Goal: Transaction & Acquisition: Obtain resource

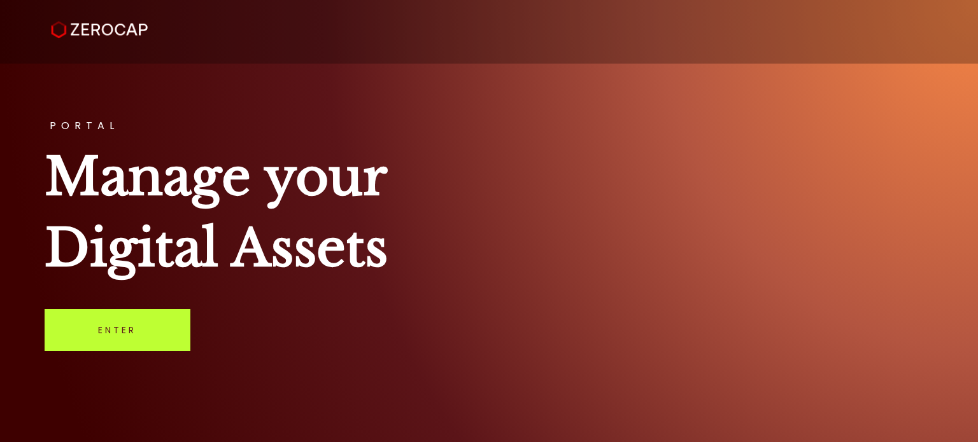
click at [102, 325] on link "Enter" at bounding box center [118, 330] width 146 height 42
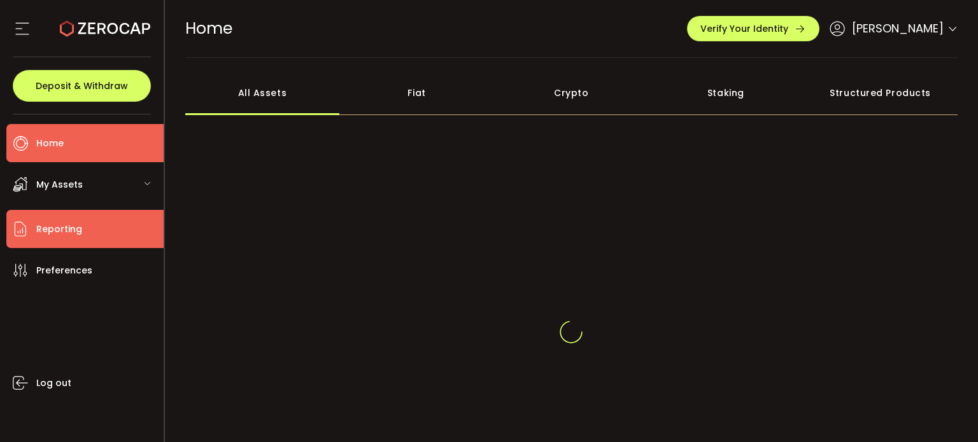
click at [69, 226] on span "Reporting" at bounding box center [59, 229] width 46 height 18
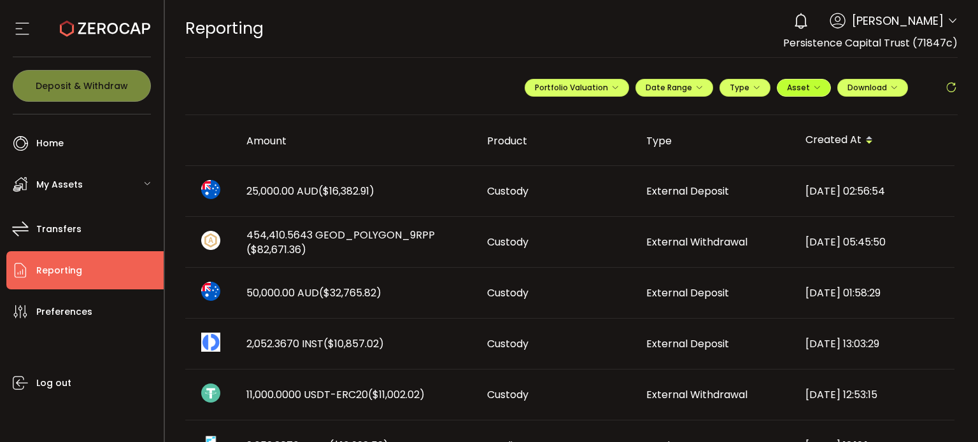
click at [813, 83] on span "Asset" at bounding box center [804, 87] width 34 height 11
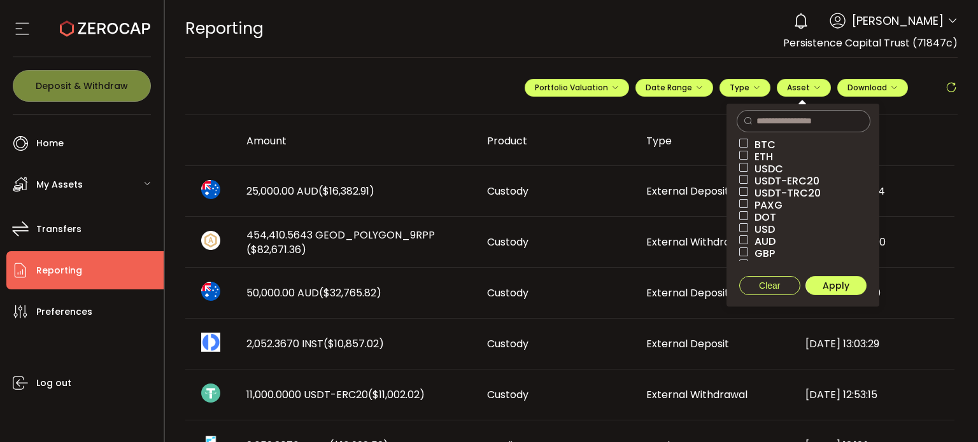
click at [760, 143] on span "BTC" at bounding box center [761, 145] width 27 height 12
click at [758, 157] on span "ETH" at bounding box center [760, 157] width 25 height 12
click at [756, 168] on span "USDC" at bounding box center [765, 169] width 35 height 12
click at [755, 178] on span "USDT-ERC20" at bounding box center [783, 181] width 71 height 12
click at [755, 190] on span "USDT-TRC20" at bounding box center [784, 193] width 73 height 12
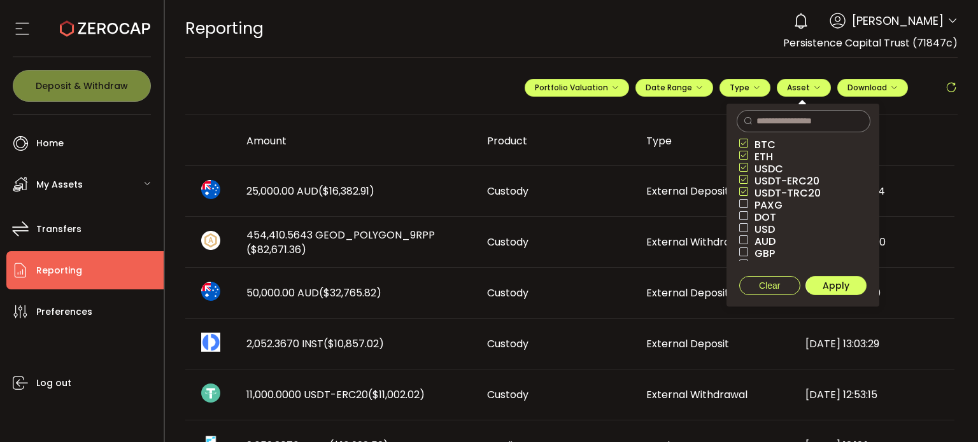
click at [756, 205] on span "PAXG" at bounding box center [765, 205] width 34 height 12
click at [813, 84] on icon "button" at bounding box center [817, 88] width 8 height 8
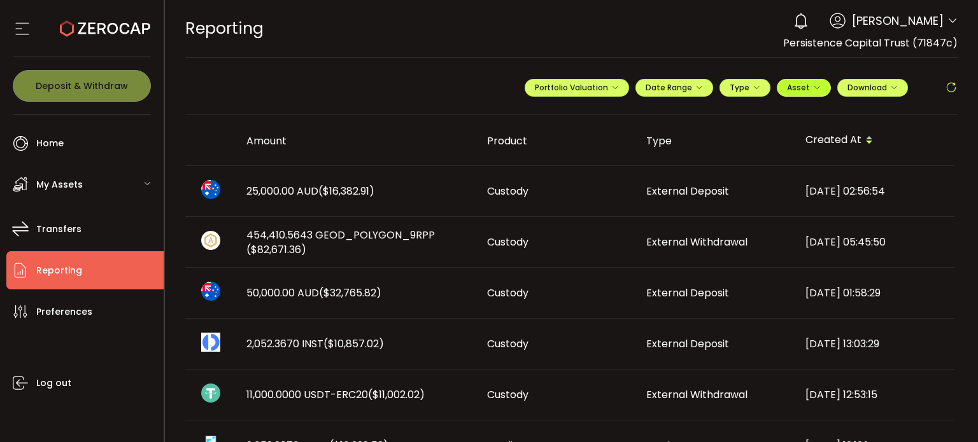
click at [805, 88] on span "Asset" at bounding box center [798, 87] width 23 height 11
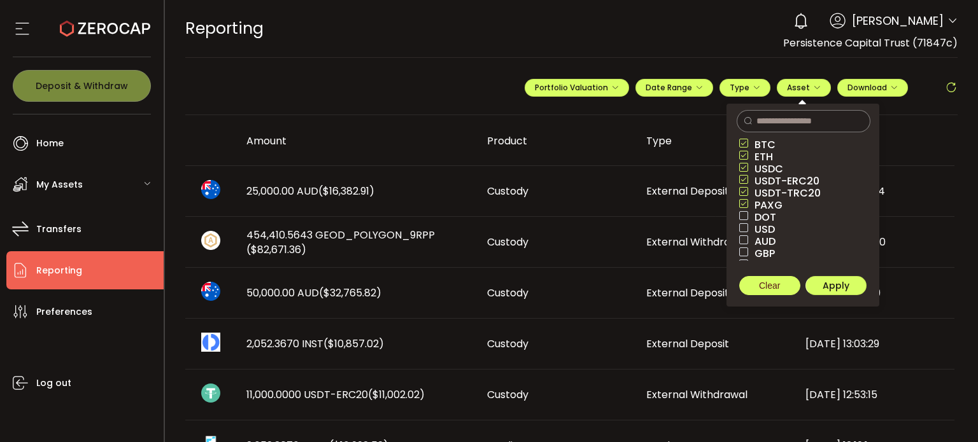
click at [760, 284] on span "Clear" at bounding box center [769, 286] width 21 height 10
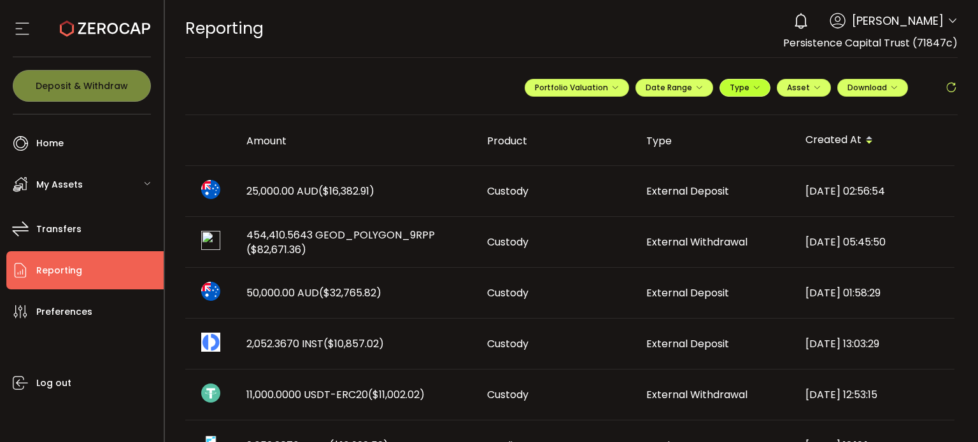
click at [741, 85] on span "Type" at bounding box center [745, 87] width 31 height 11
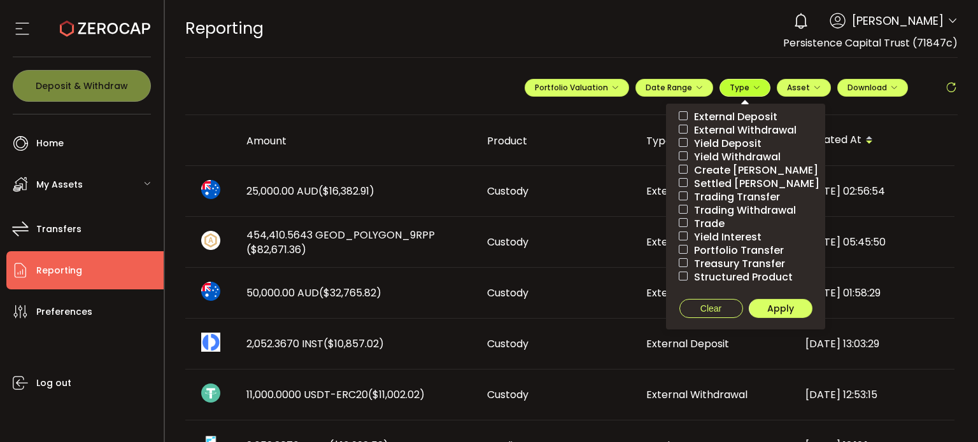
click at [741, 85] on span "Type" at bounding box center [745, 87] width 31 height 11
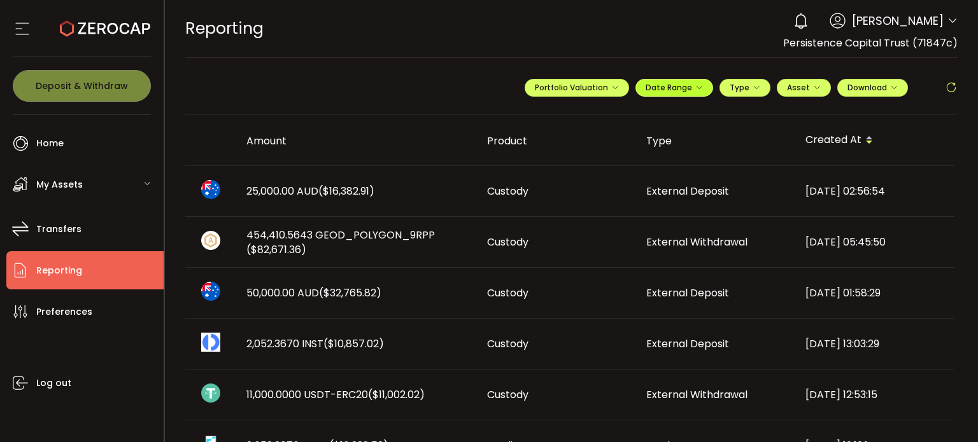
click at [670, 80] on button "Date Range" at bounding box center [674, 88] width 78 height 18
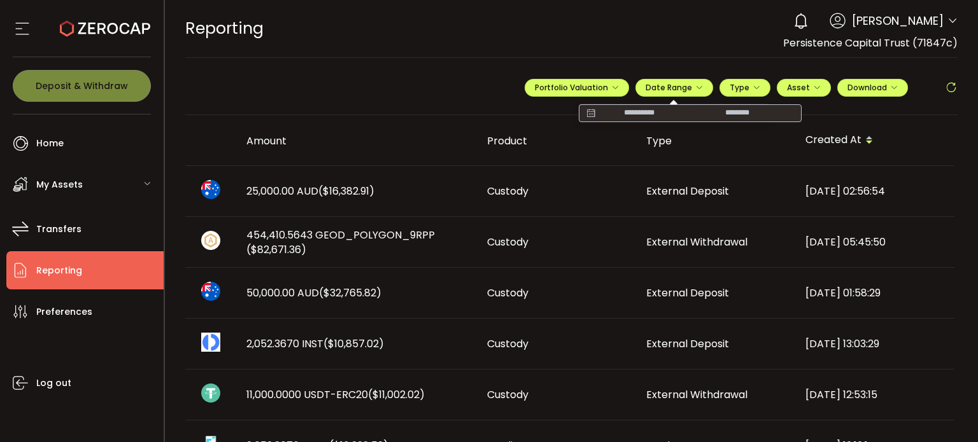
click at [646, 109] on input at bounding box center [638, 113] width 81 height 13
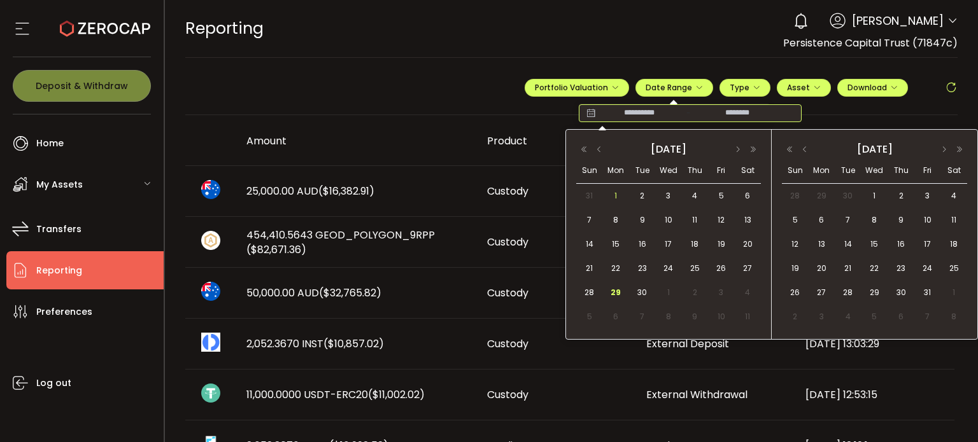
click at [619, 192] on span "1" at bounding box center [615, 195] width 15 height 15
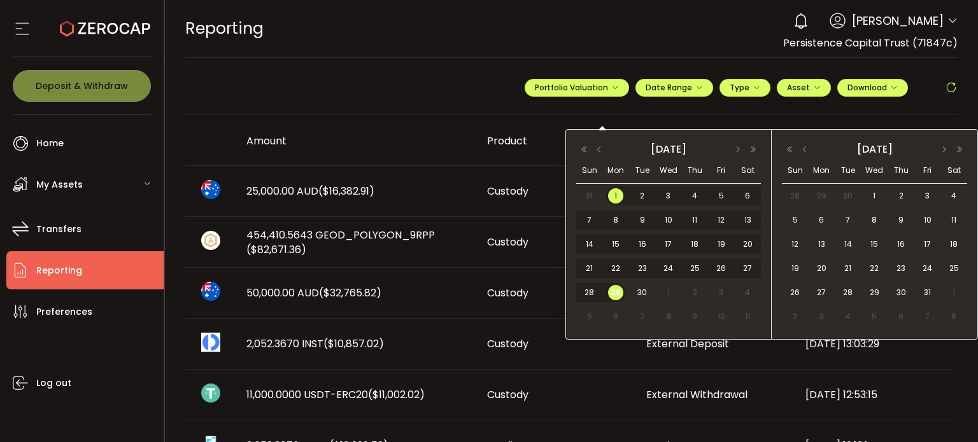
click at [615, 290] on span "29" at bounding box center [615, 292] width 15 height 15
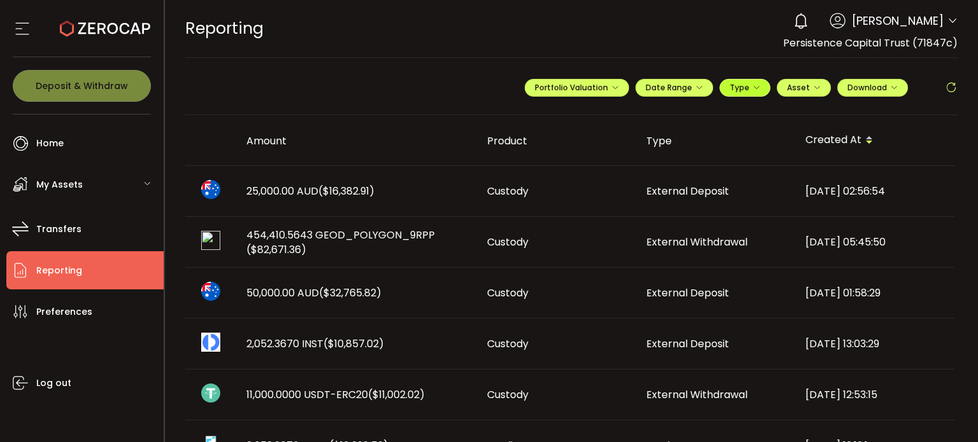
click at [753, 89] on icon "button" at bounding box center [757, 88] width 8 height 8
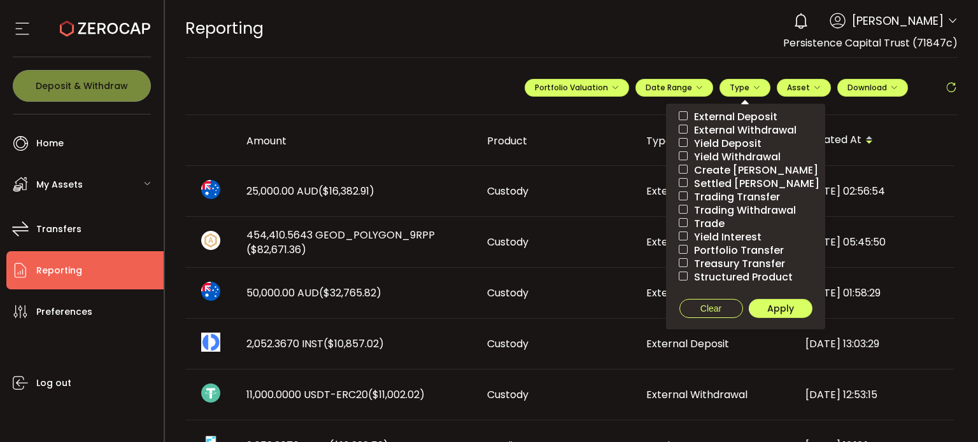
click at [728, 117] on span "External Deposit" at bounding box center [733, 117] width 90 height 12
click at [723, 114] on span "External Deposit" at bounding box center [733, 117] width 90 height 12
click at [756, 88] on icon "button" at bounding box center [757, 88] width 8 height 8
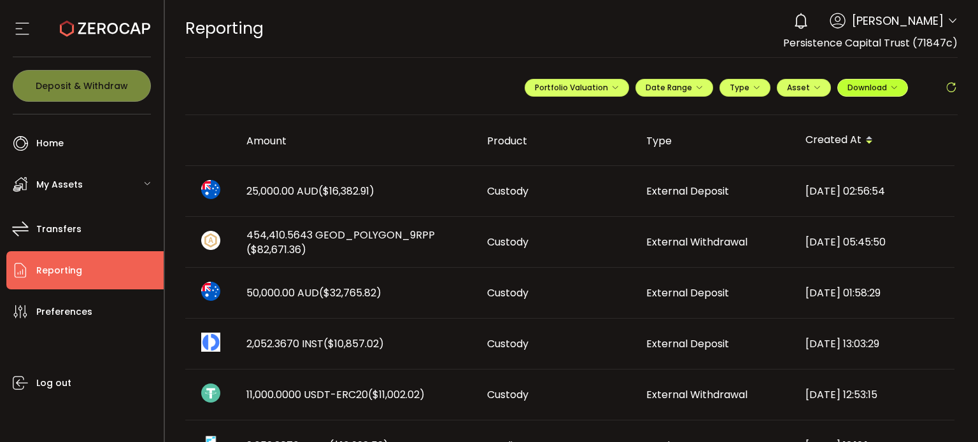
click at [890, 88] on icon "button" at bounding box center [894, 88] width 8 height 8
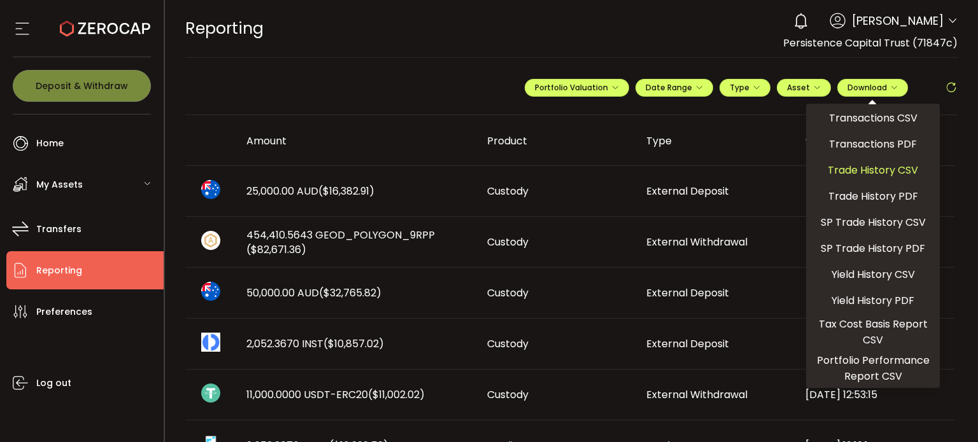
click at [863, 167] on span "Trade History CSV" at bounding box center [873, 170] width 90 height 16
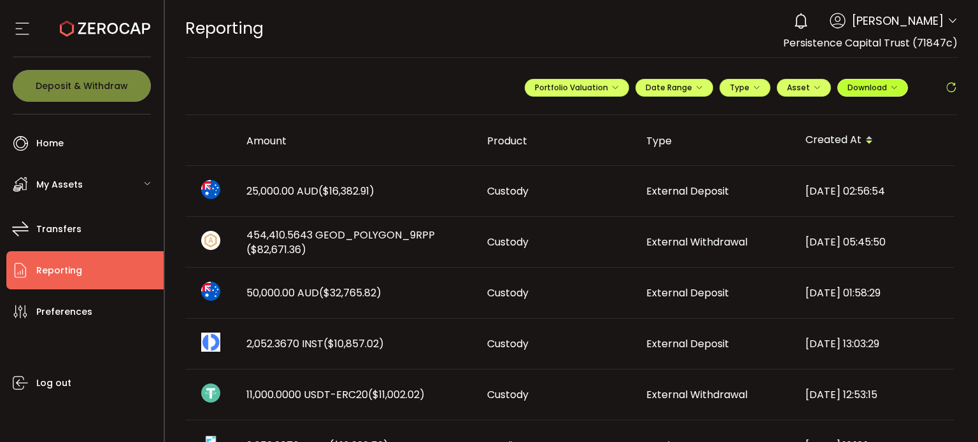
click at [866, 83] on span "Download" at bounding box center [872, 87] width 50 height 11
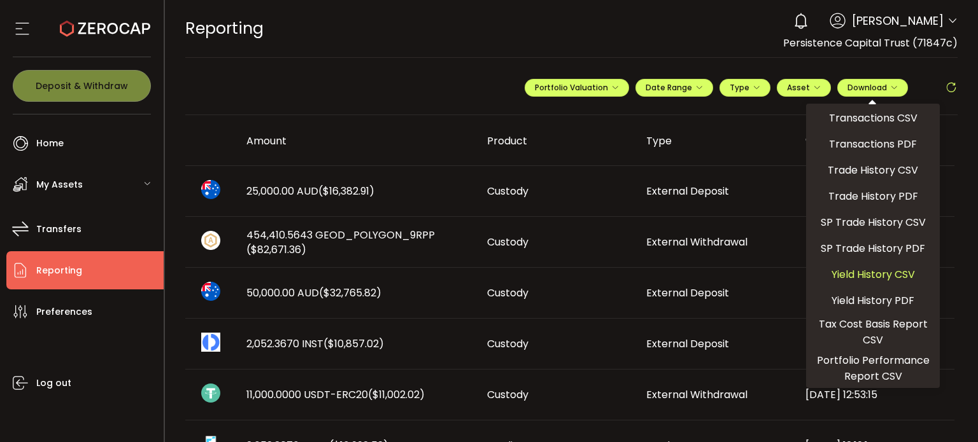
click at [859, 270] on span "Yield History CSV" at bounding box center [872, 275] width 83 height 16
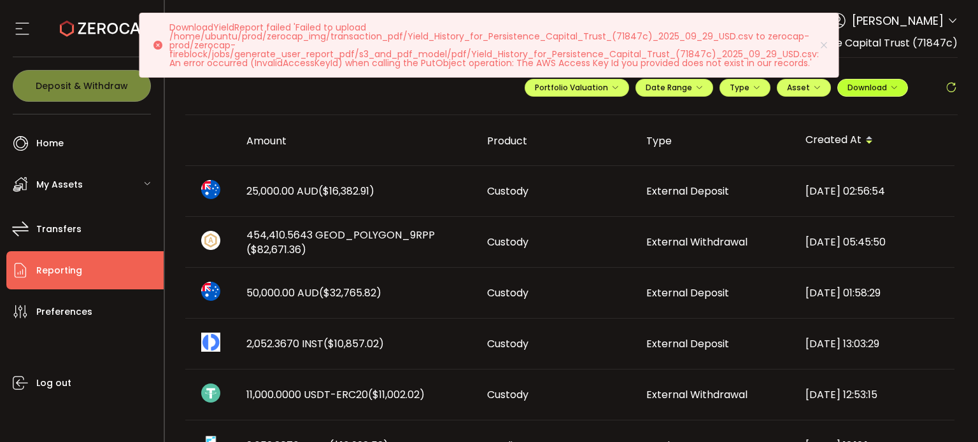
click at [876, 89] on span "Download" at bounding box center [872, 87] width 50 height 11
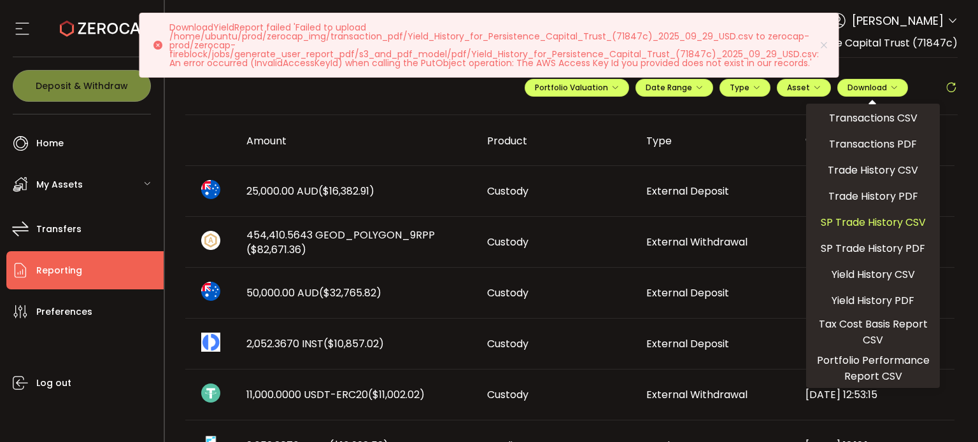
click at [864, 222] on span "SP Trade History CSV" at bounding box center [873, 223] width 105 height 16
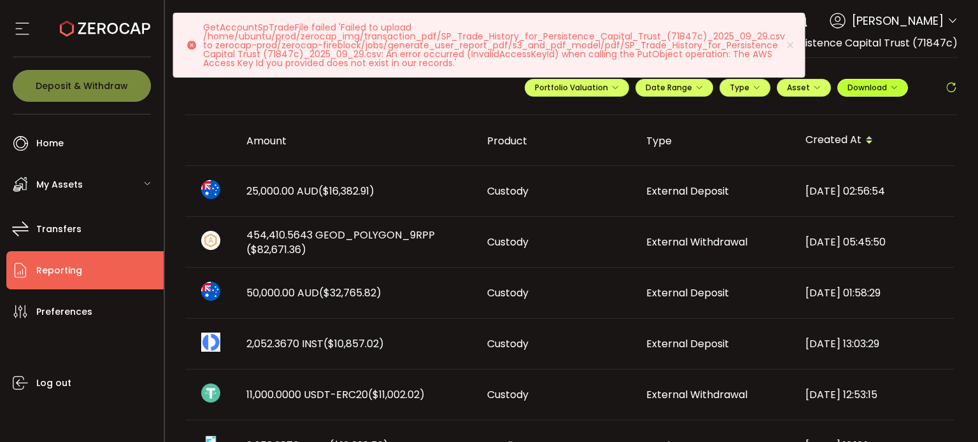
click at [878, 88] on span "Download" at bounding box center [872, 87] width 50 height 11
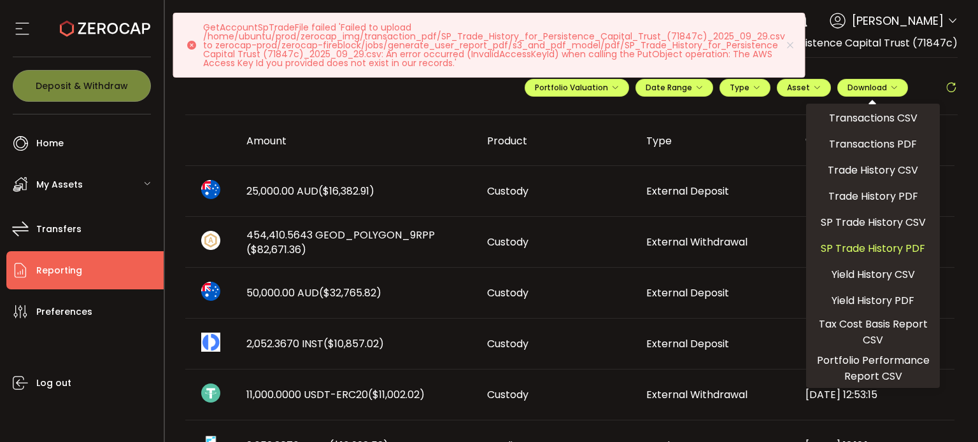
click at [875, 241] on span "SP Trade History PDF" at bounding box center [873, 249] width 104 height 16
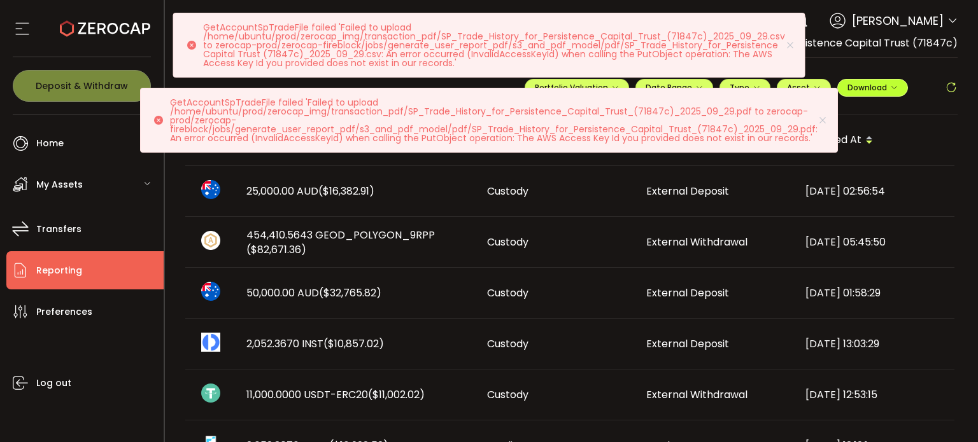
click at [879, 87] on span "Download" at bounding box center [872, 87] width 50 height 11
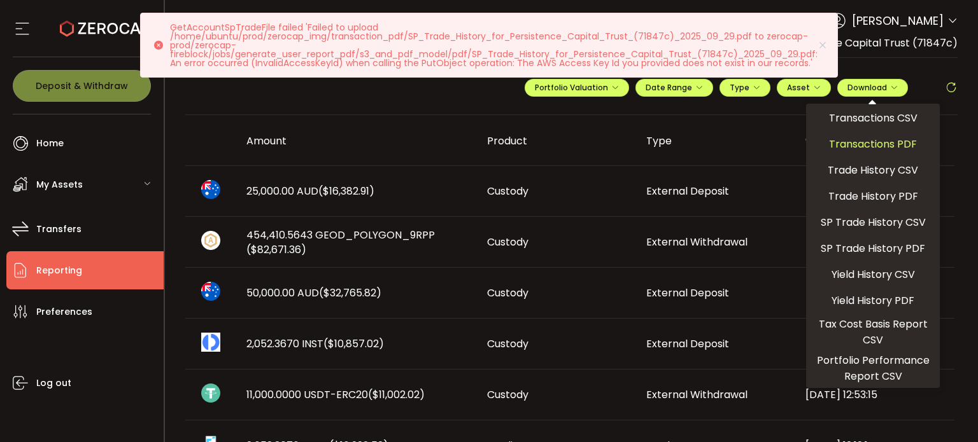
click at [874, 142] on span "Transactions PDF" at bounding box center [873, 144] width 88 height 16
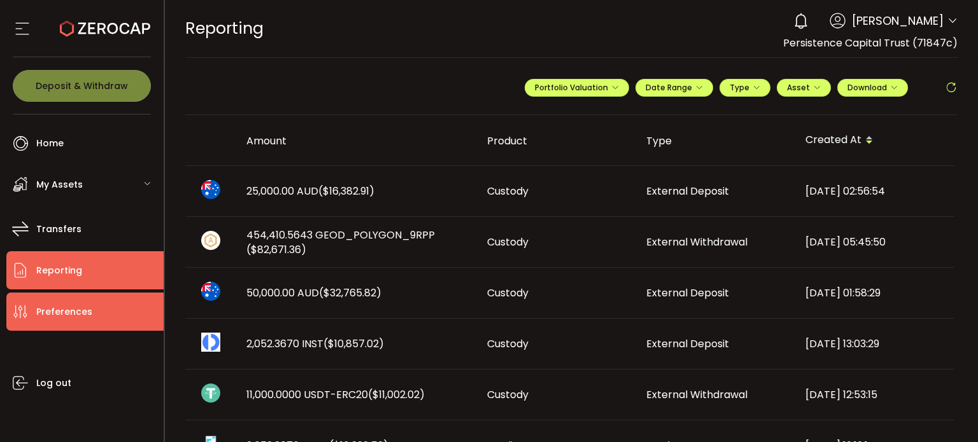
click at [69, 315] on span "Preferences" at bounding box center [64, 312] width 56 height 18
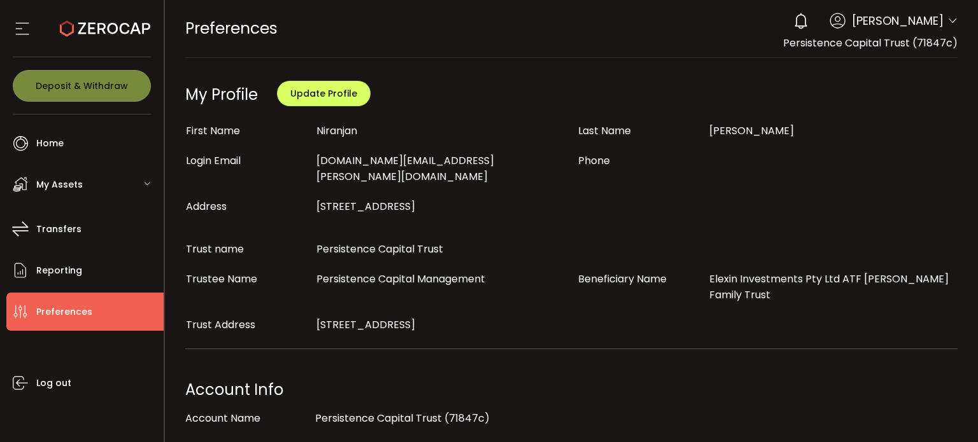
click at [69, 185] on span "My Assets" at bounding box center [59, 185] width 46 height 18
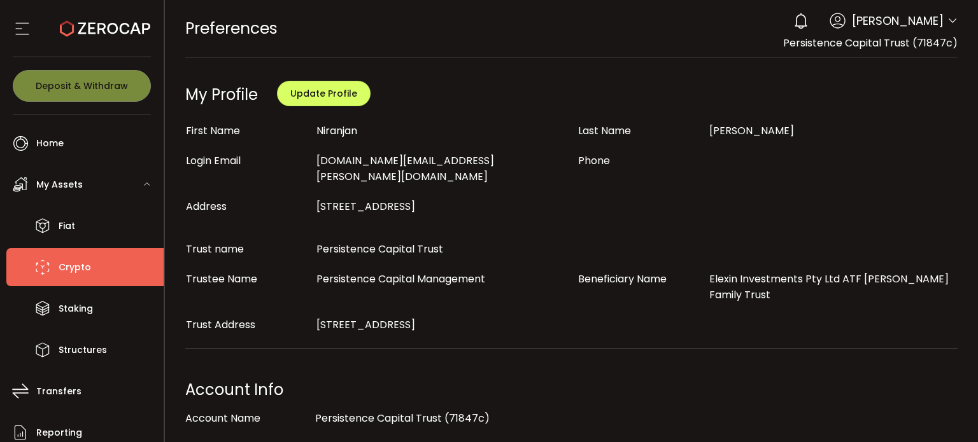
click at [81, 274] on span "Crypto" at bounding box center [75, 267] width 32 height 18
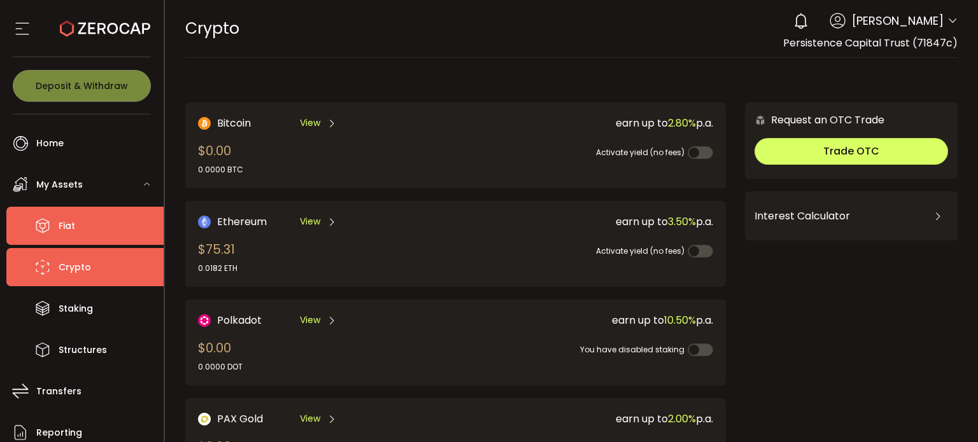
click at [74, 230] on span "Fiat" at bounding box center [67, 226] width 17 height 18
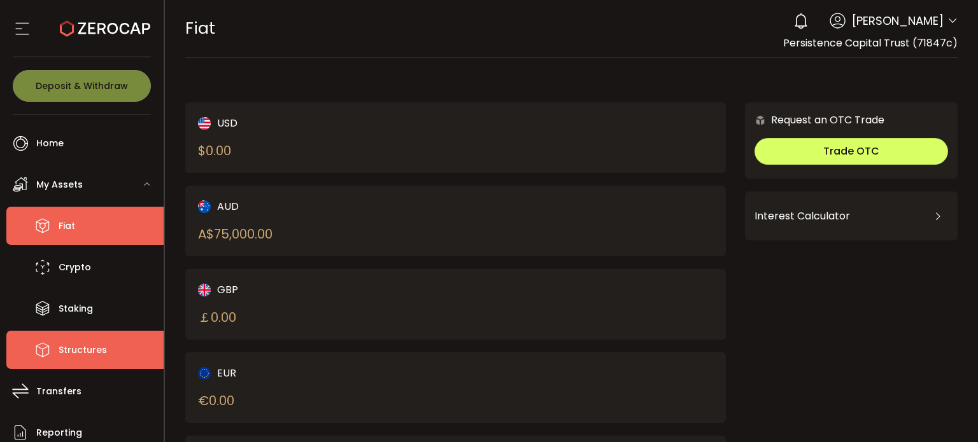
click at [89, 351] on span "Structures" at bounding box center [83, 350] width 48 height 18
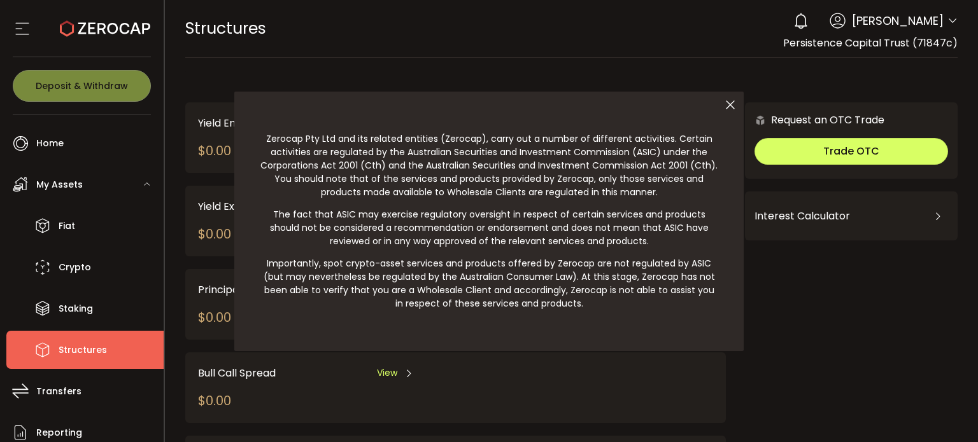
click at [726, 102] on icon at bounding box center [730, 105] width 27 height 27
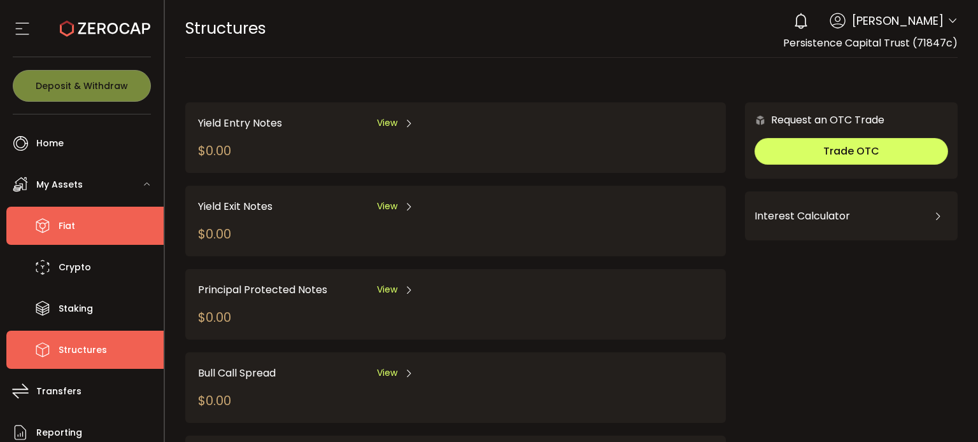
click at [69, 223] on span "Fiat" at bounding box center [67, 226] width 17 height 18
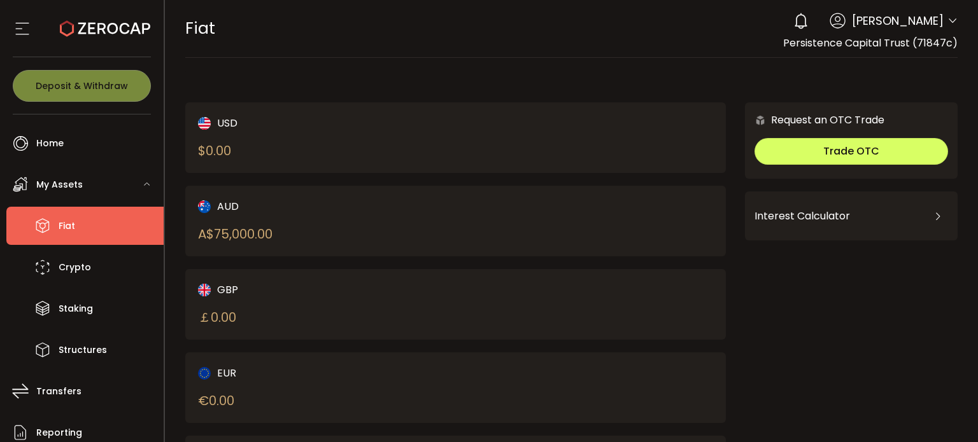
click at [381, 214] on div "AUD A$ 75,000.00" at bounding box center [314, 221] width 232 height 45
click at [233, 227] on div "A$ 75,000.00" at bounding box center [235, 234] width 74 height 19
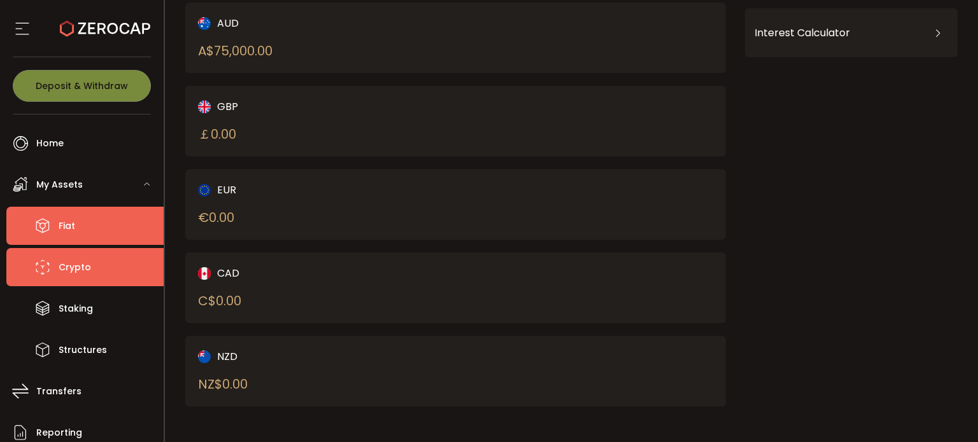
click at [97, 266] on li "Crypto" at bounding box center [84, 267] width 157 height 38
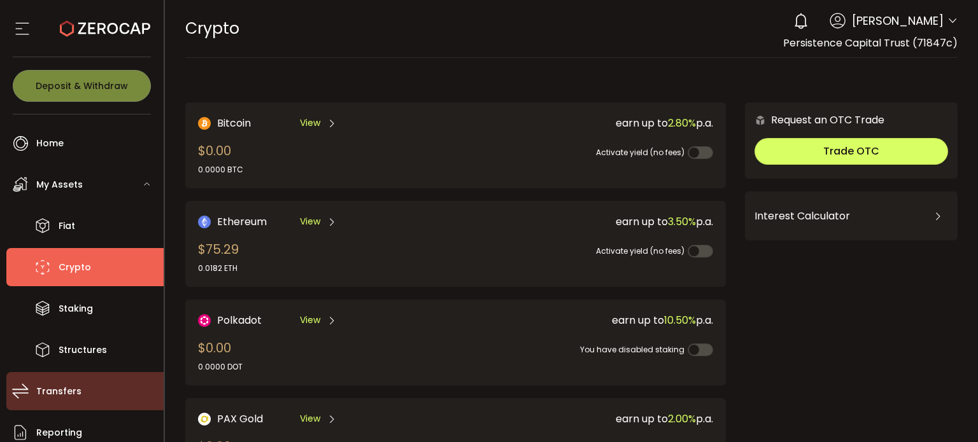
scroll to position [129, 0]
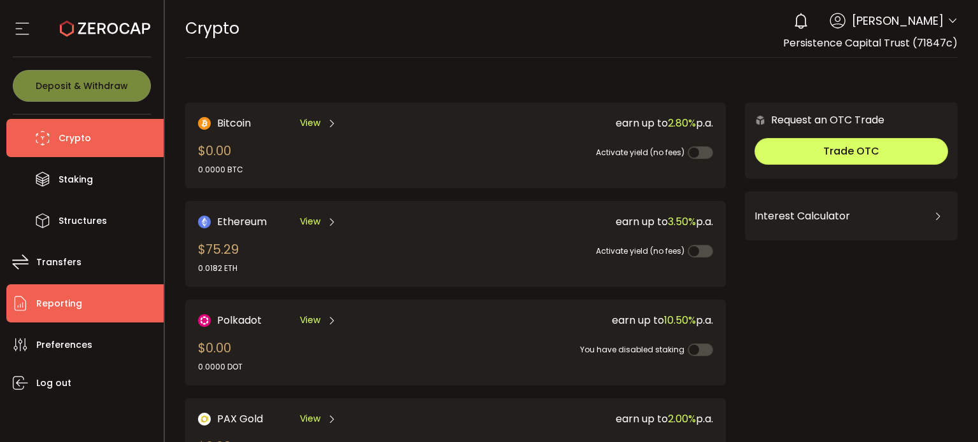
click at [71, 300] on span "Reporting" at bounding box center [59, 304] width 46 height 18
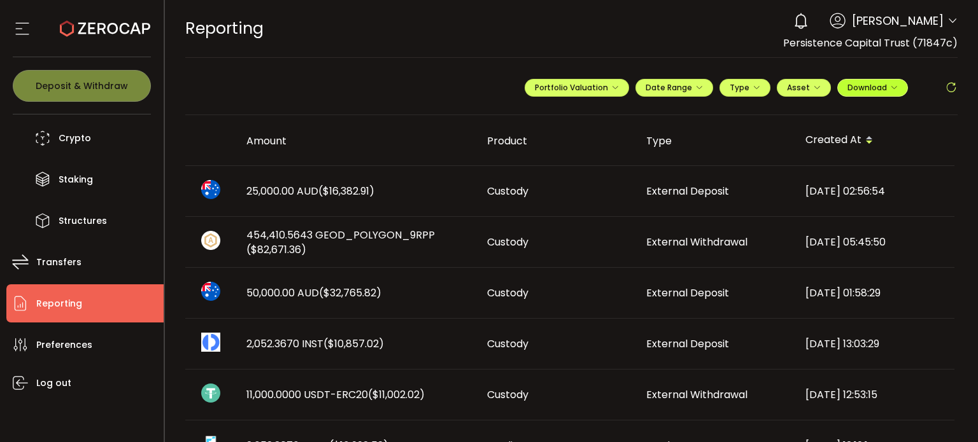
click at [866, 84] on span "Download" at bounding box center [872, 87] width 50 height 11
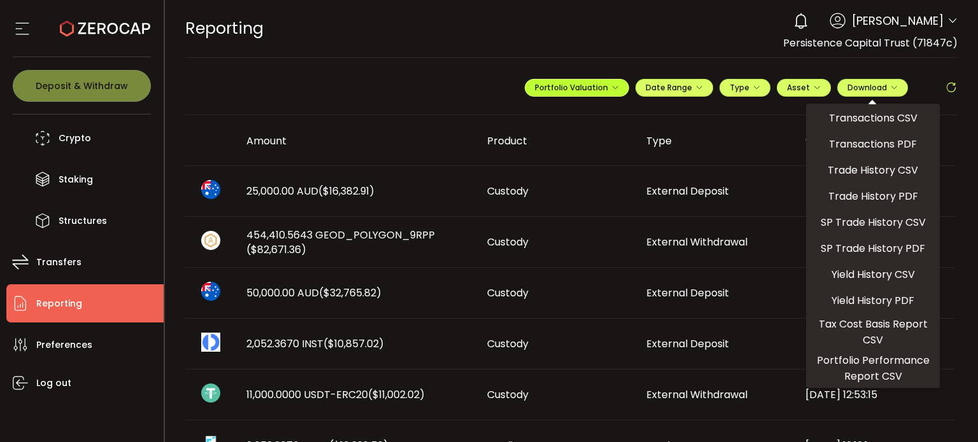
click at [569, 83] on span "Portfolio Valuation" at bounding box center [577, 87] width 84 height 11
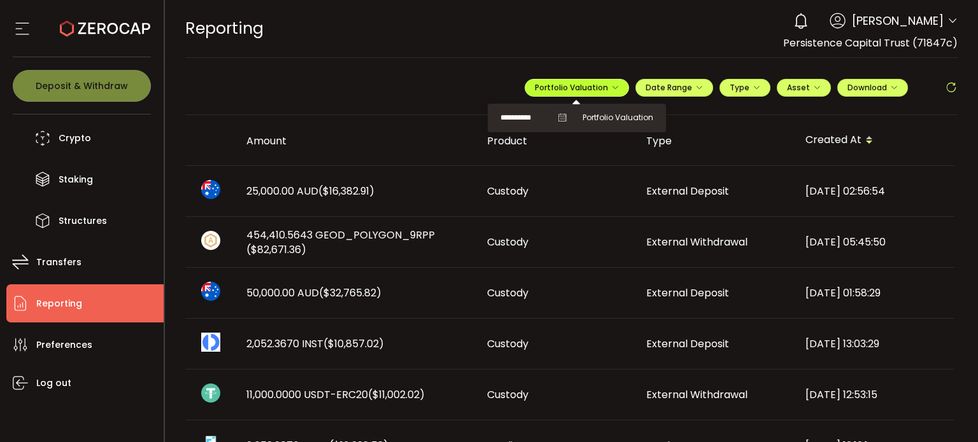
click at [569, 83] on span "Portfolio Valuation" at bounding box center [577, 87] width 84 height 11
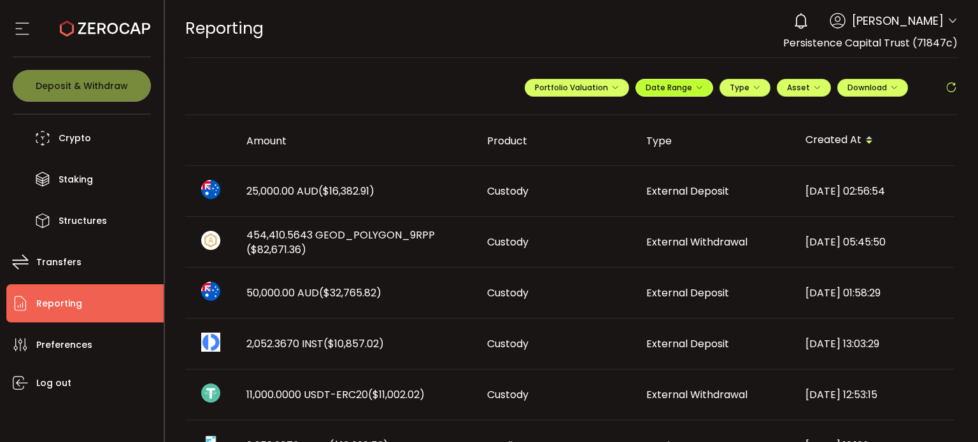
click at [690, 85] on span "Date Range" at bounding box center [674, 87] width 57 height 11
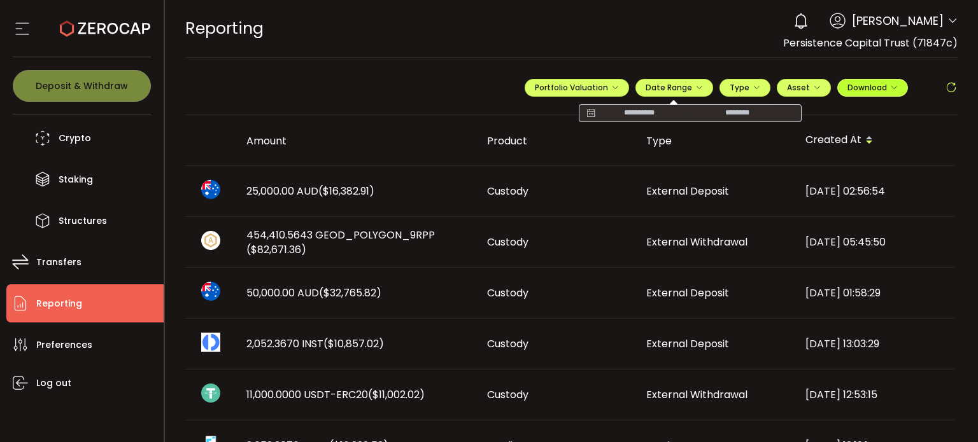
click at [881, 84] on span "Download" at bounding box center [872, 87] width 50 height 11
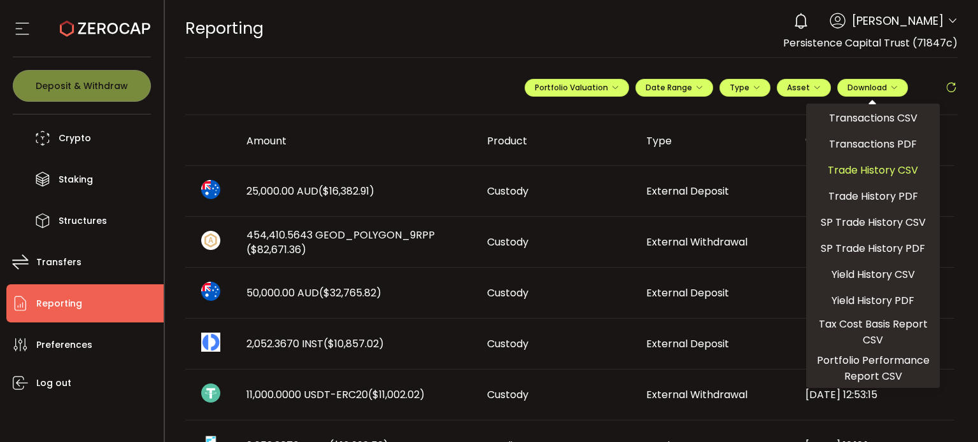
click at [876, 169] on span "Trade History CSV" at bounding box center [873, 170] width 90 height 16
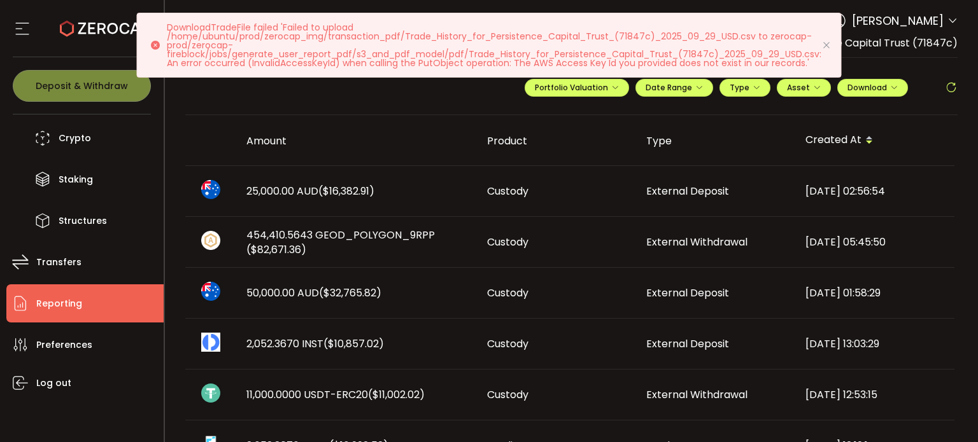
click at [829, 40] on icon at bounding box center [826, 45] width 10 height 10
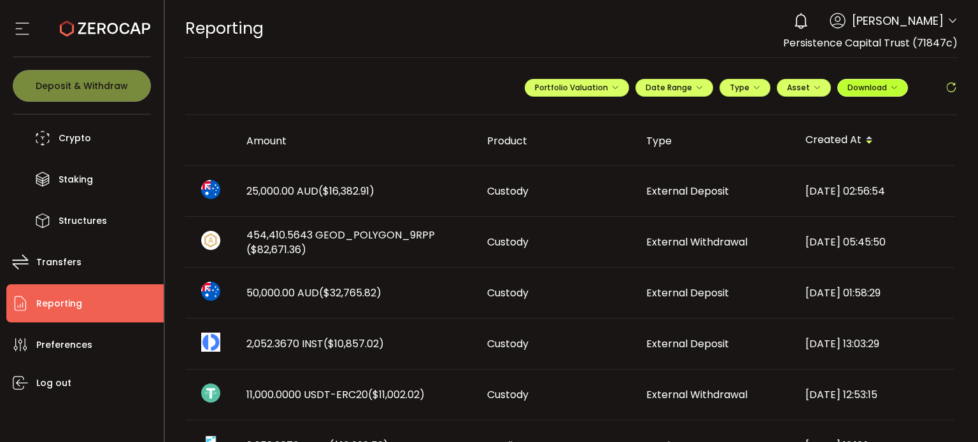
click at [865, 80] on button "Download" at bounding box center [872, 88] width 71 height 18
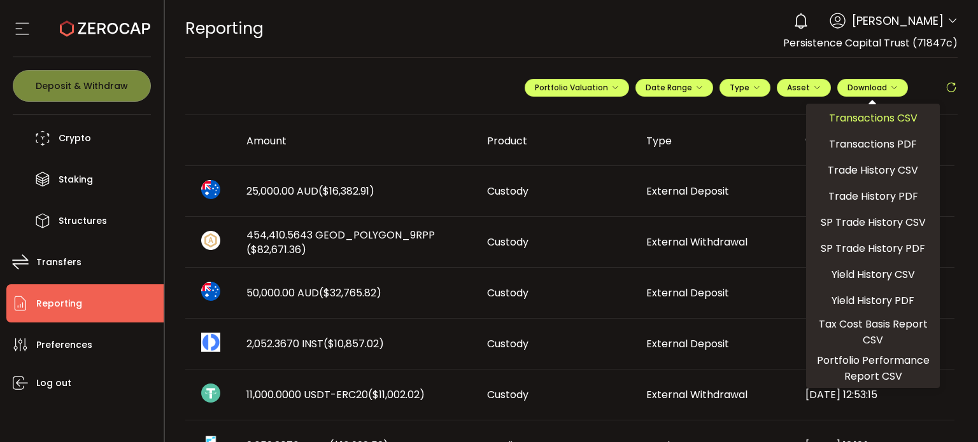
click at [873, 121] on span "Transactions CSV" at bounding box center [873, 118] width 88 height 16
